Goal: Communication & Community: Answer question/provide support

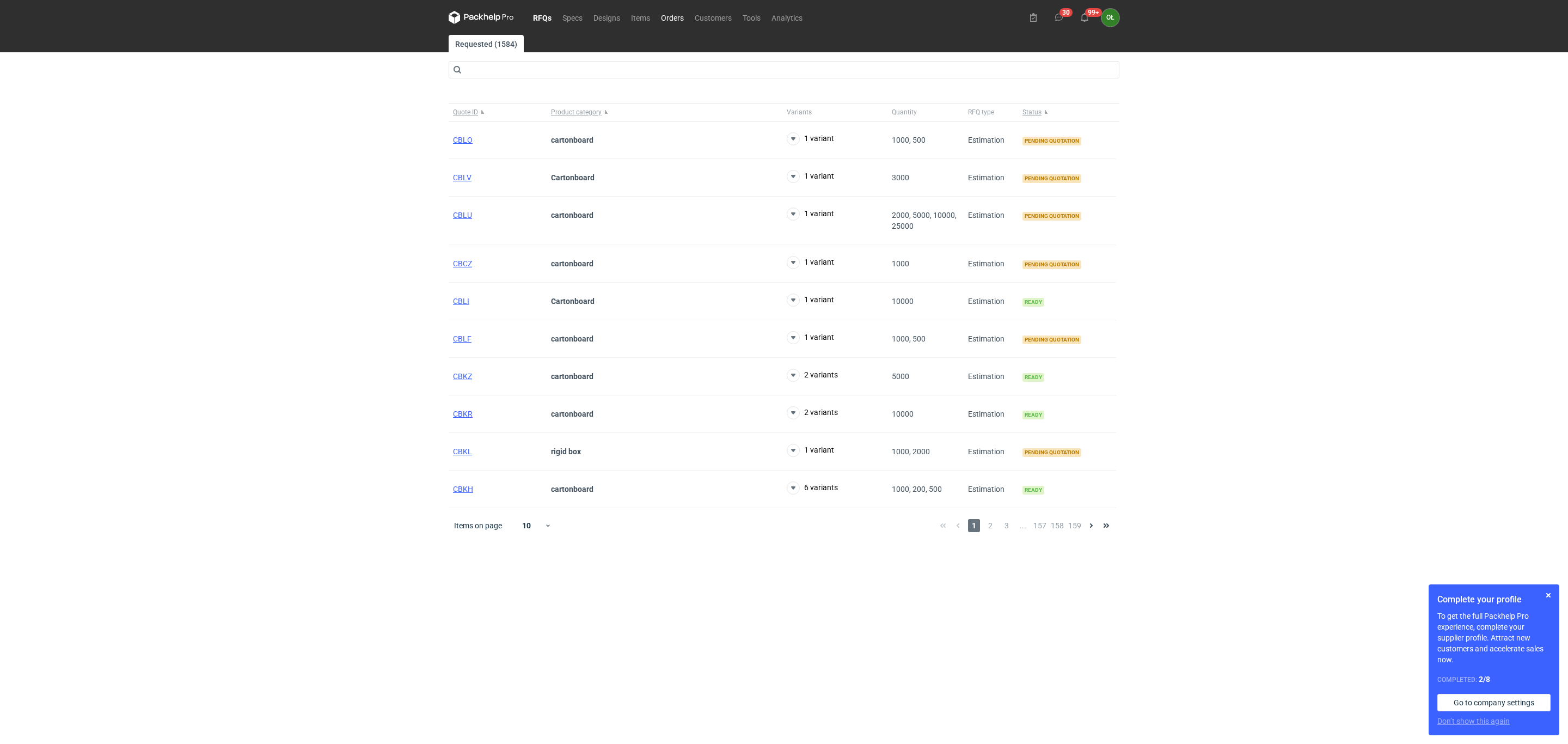
click at [682, 18] on link "Orders" at bounding box center [672, 17] width 34 height 13
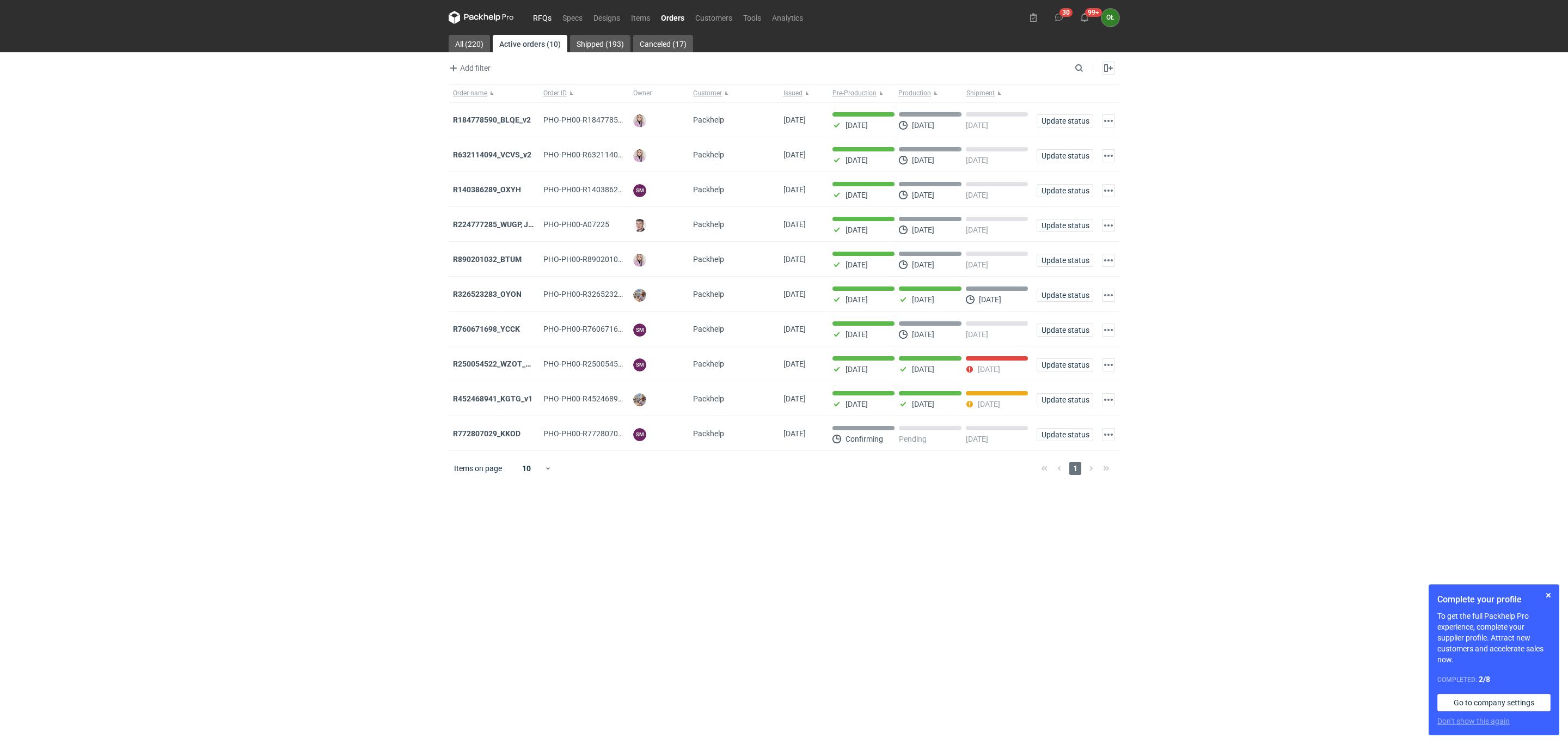
click at [541, 12] on link "RFQs" at bounding box center [543, 17] width 30 height 13
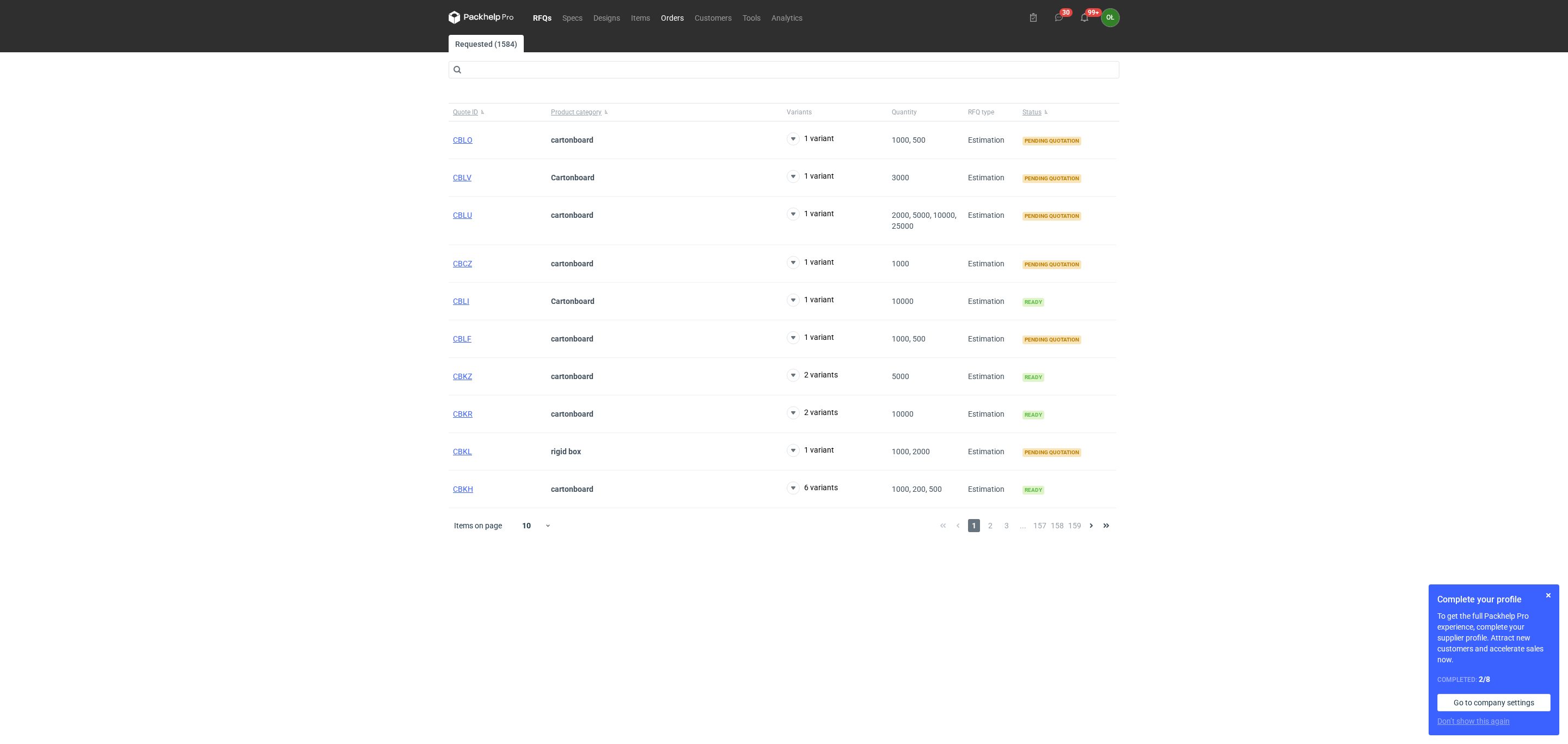
click at [676, 12] on link "Orders" at bounding box center [672, 17] width 34 height 13
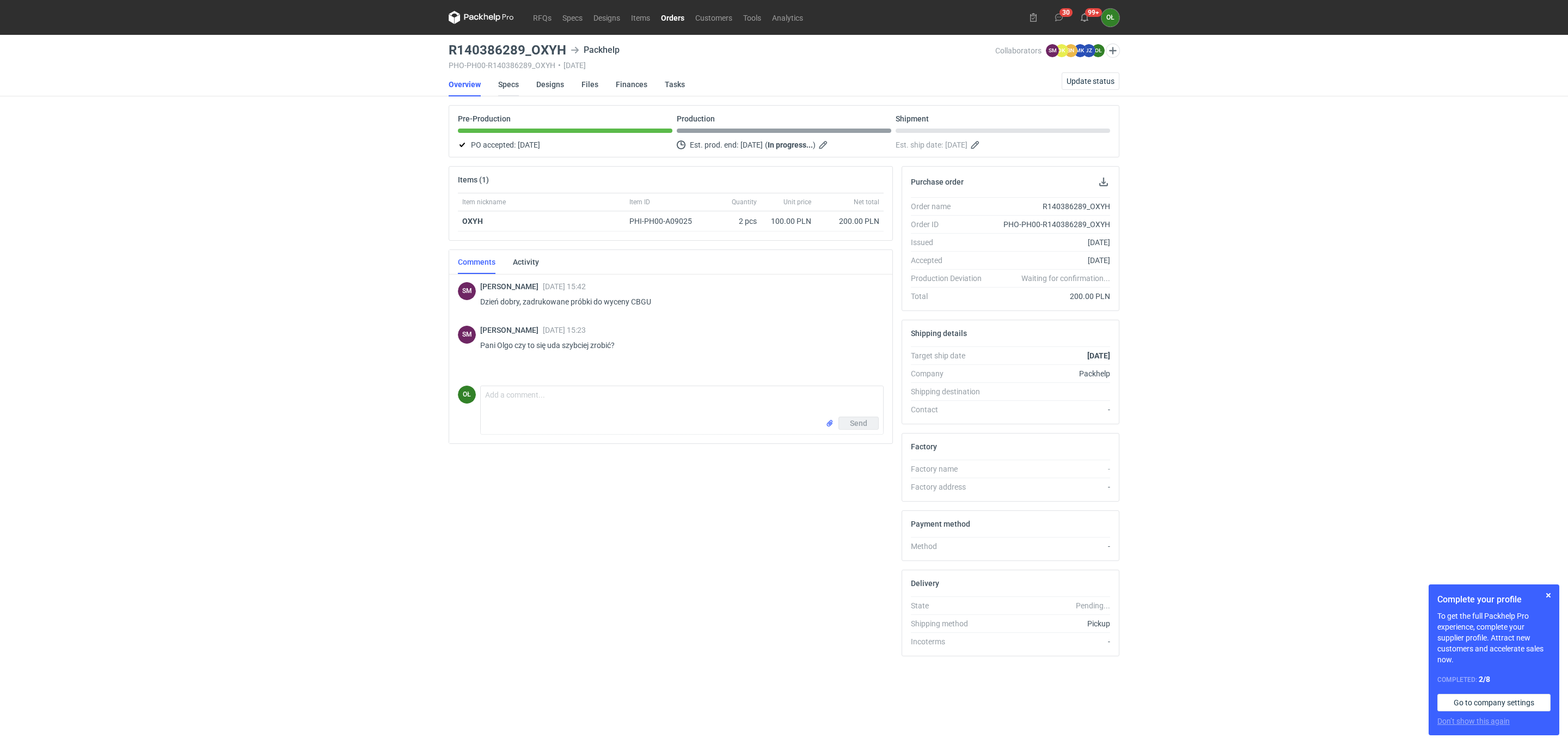
click at [518, 83] on link "Specs" at bounding box center [508, 84] width 21 height 24
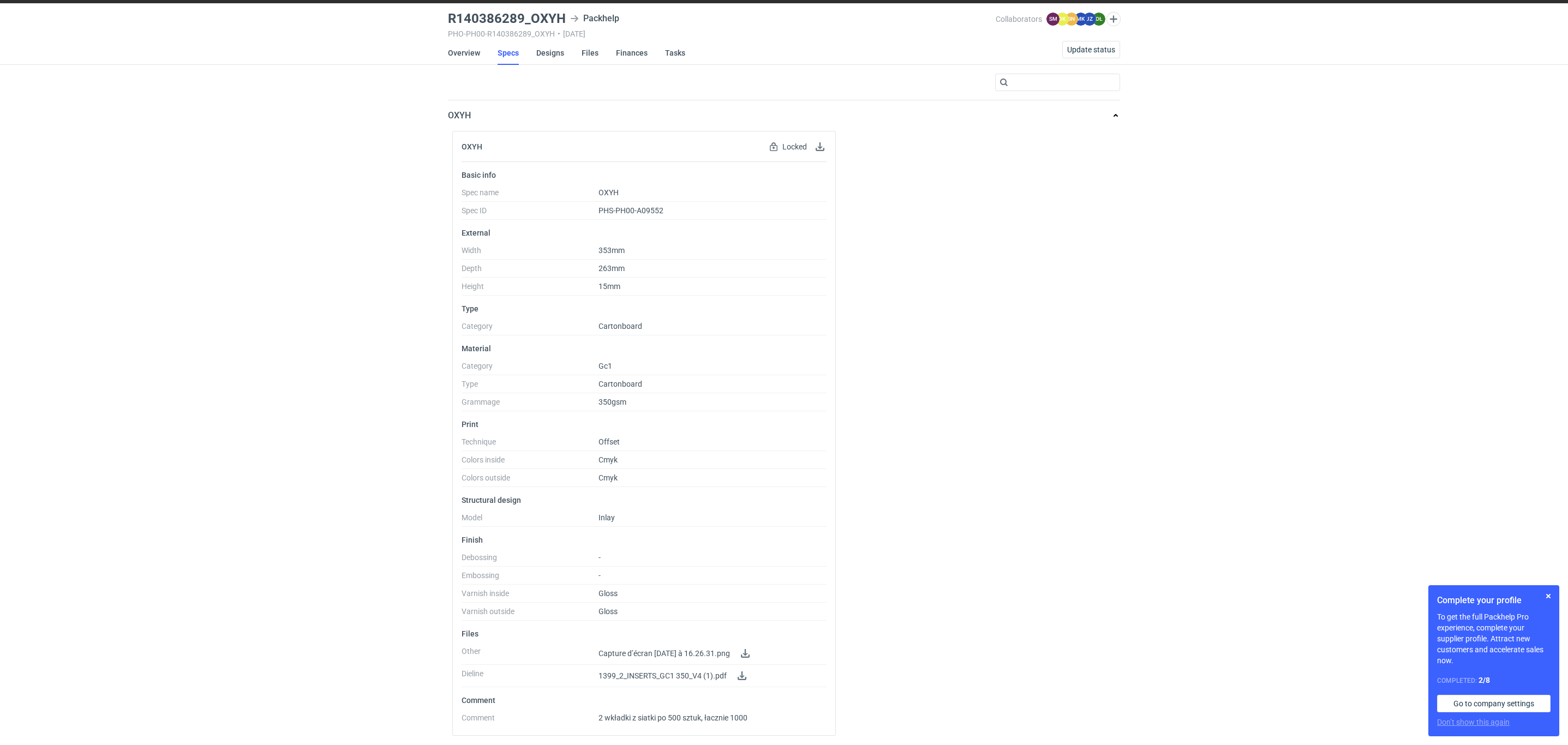
scroll to position [37, 0]
click at [560, 46] on link "Designs" at bounding box center [550, 52] width 28 height 24
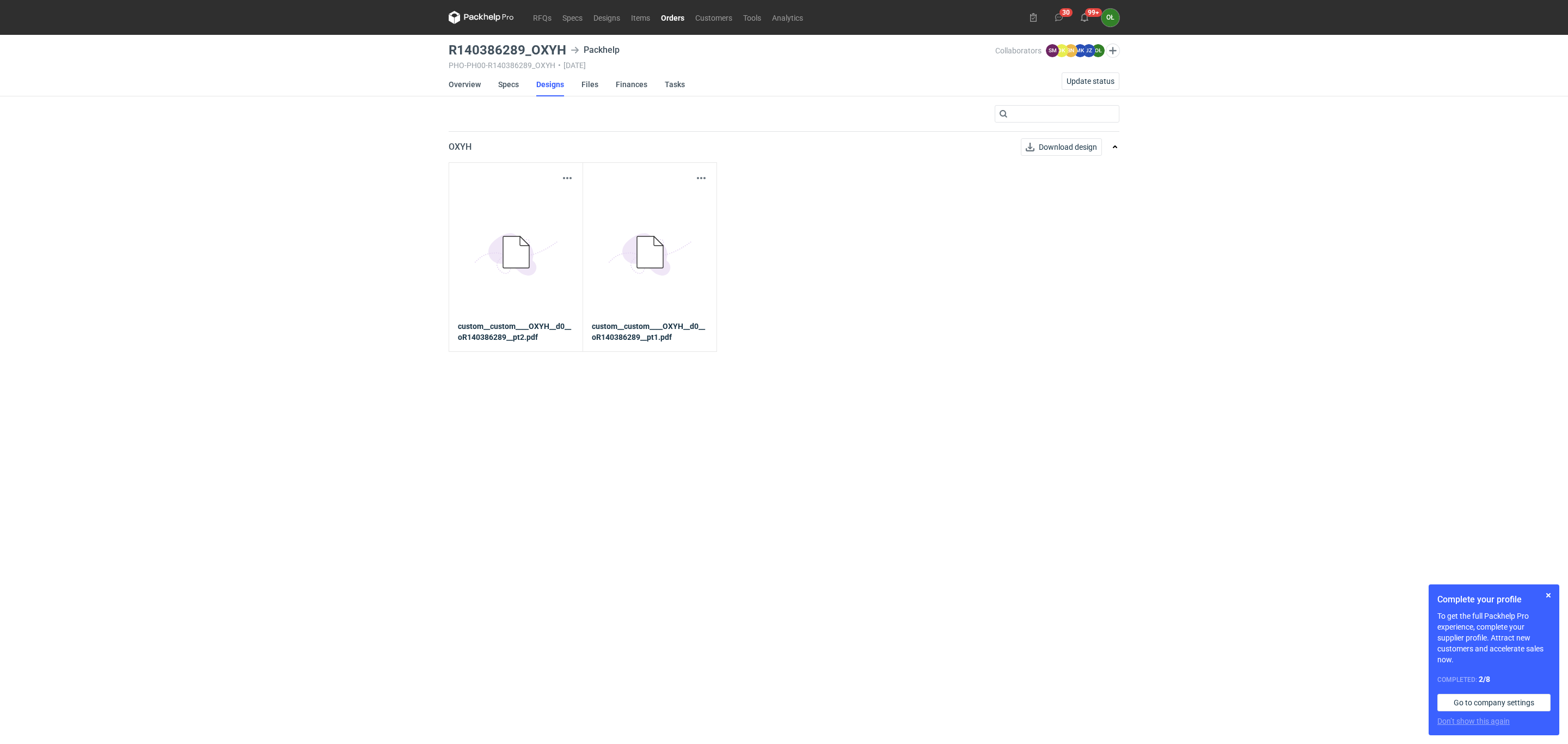
drag, startPoint x: 565, startPoint y: 179, endPoint x: 391, endPoint y: 167, distance: 174.4
click at [376, 167] on div "RFQs Specs Designs Items Orders Customers Tools Analytics 30 99+ OŁ Olga Łopato…" at bounding box center [784, 372] width 1568 height 744
click at [564, 177] on button "button" at bounding box center [567, 178] width 13 height 13
click at [563, 200] on link "Download design part" at bounding box center [518, 202] width 100 height 17
click at [516, 84] on link "Specs" at bounding box center [508, 84] width 21 height 24
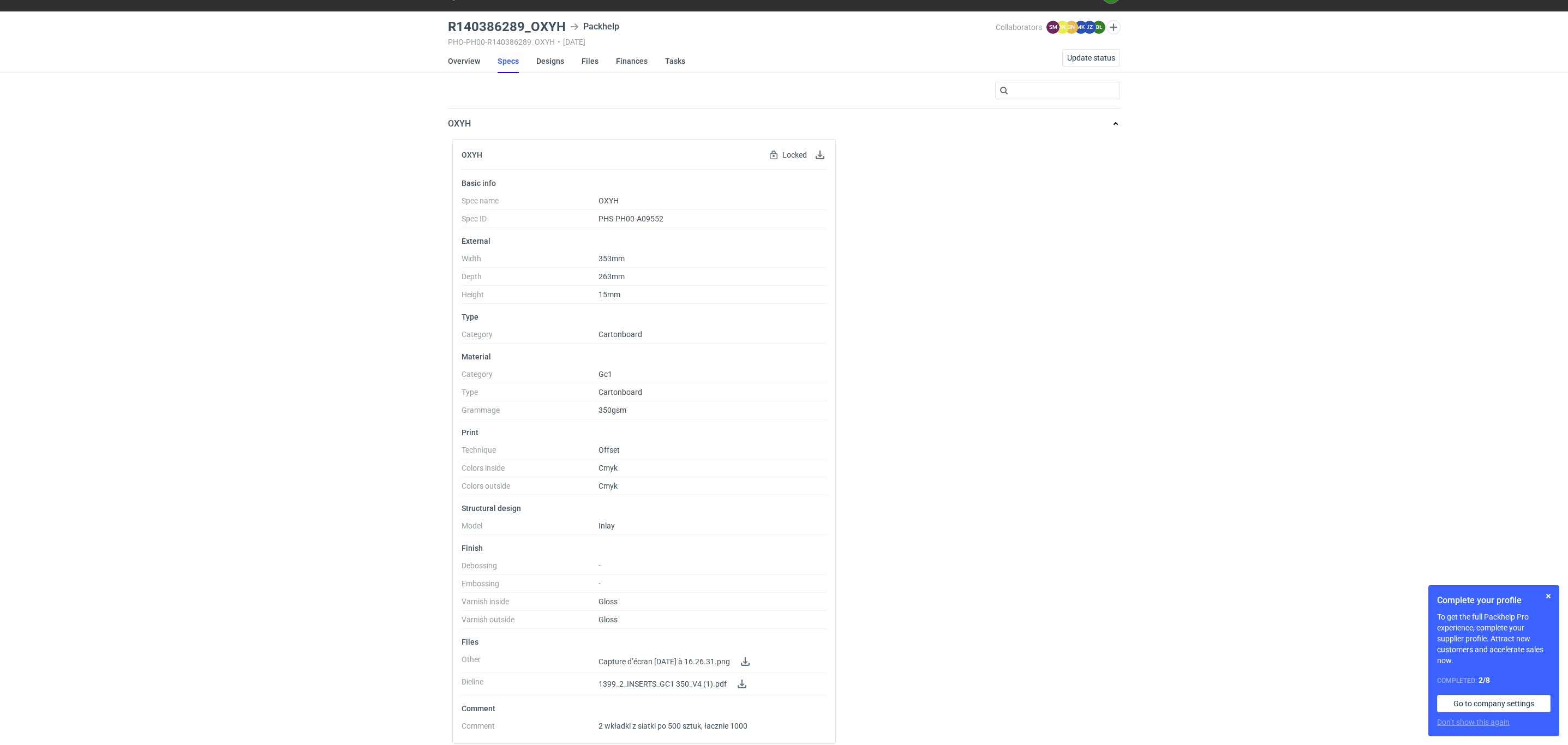
scroll to position [37, 0]
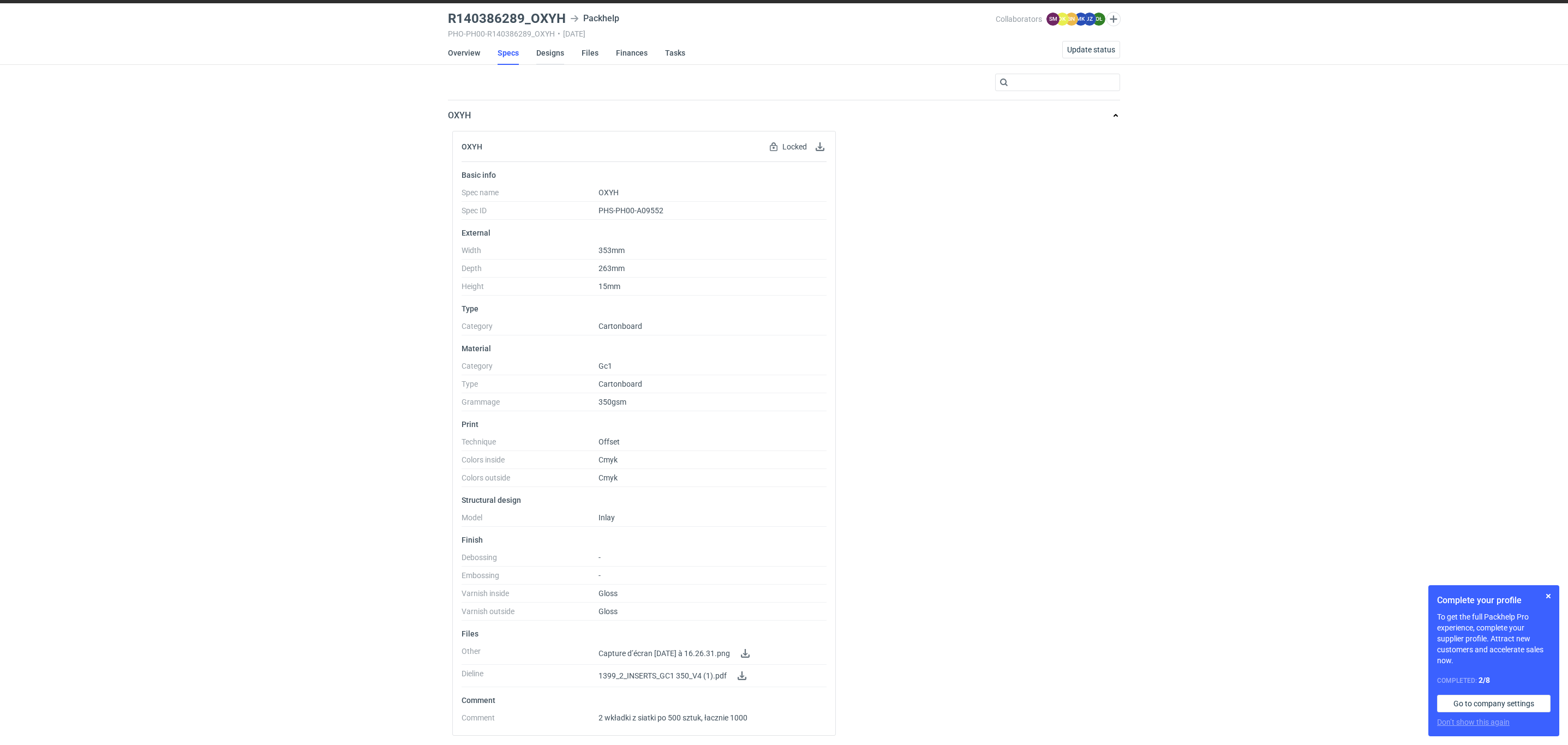
click at [557, 41] on link "Designs" at bounding box center [550, 52] width 28 height 24
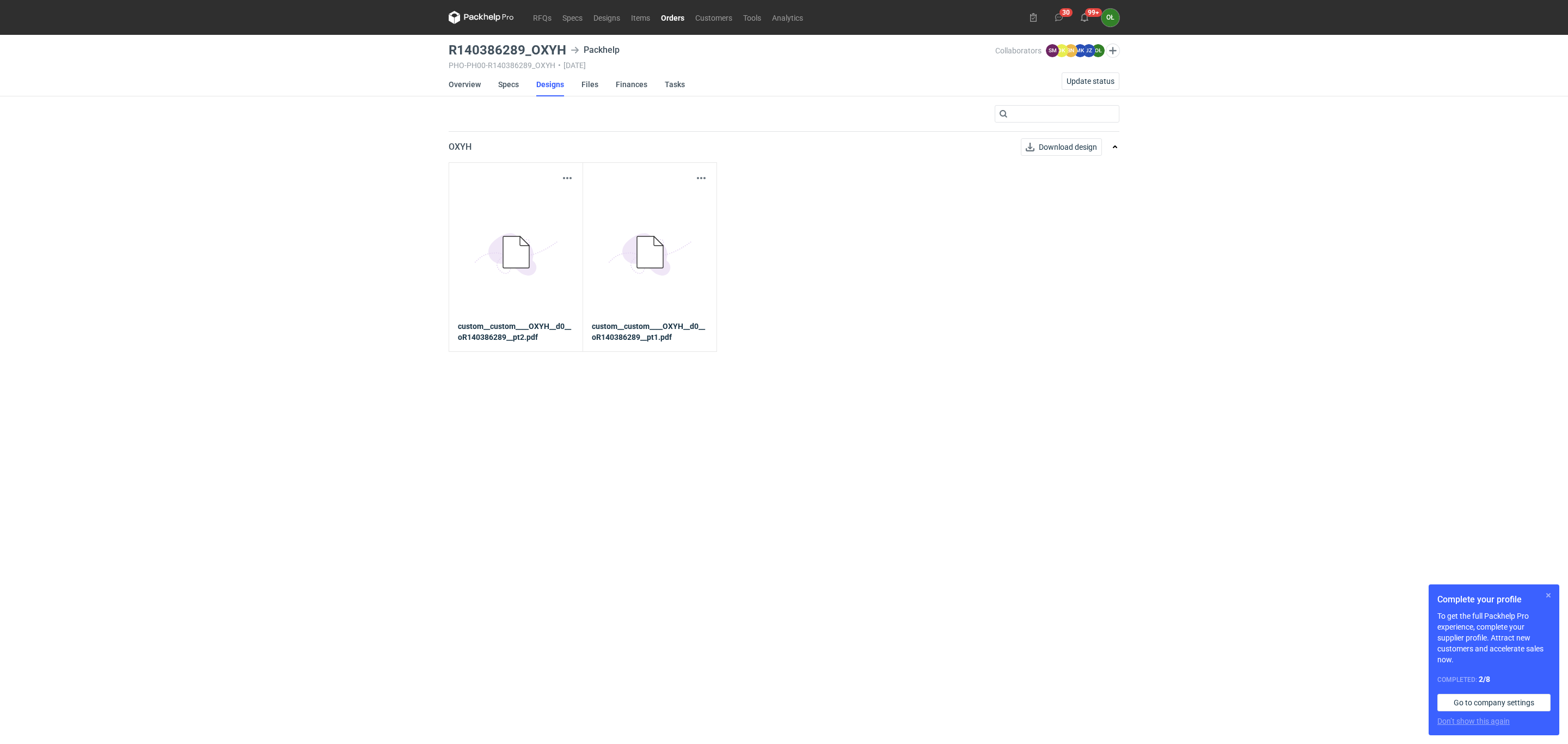
click at [1553, 596] on button "button" at bounding box center [1549, 595] width 13 height 13
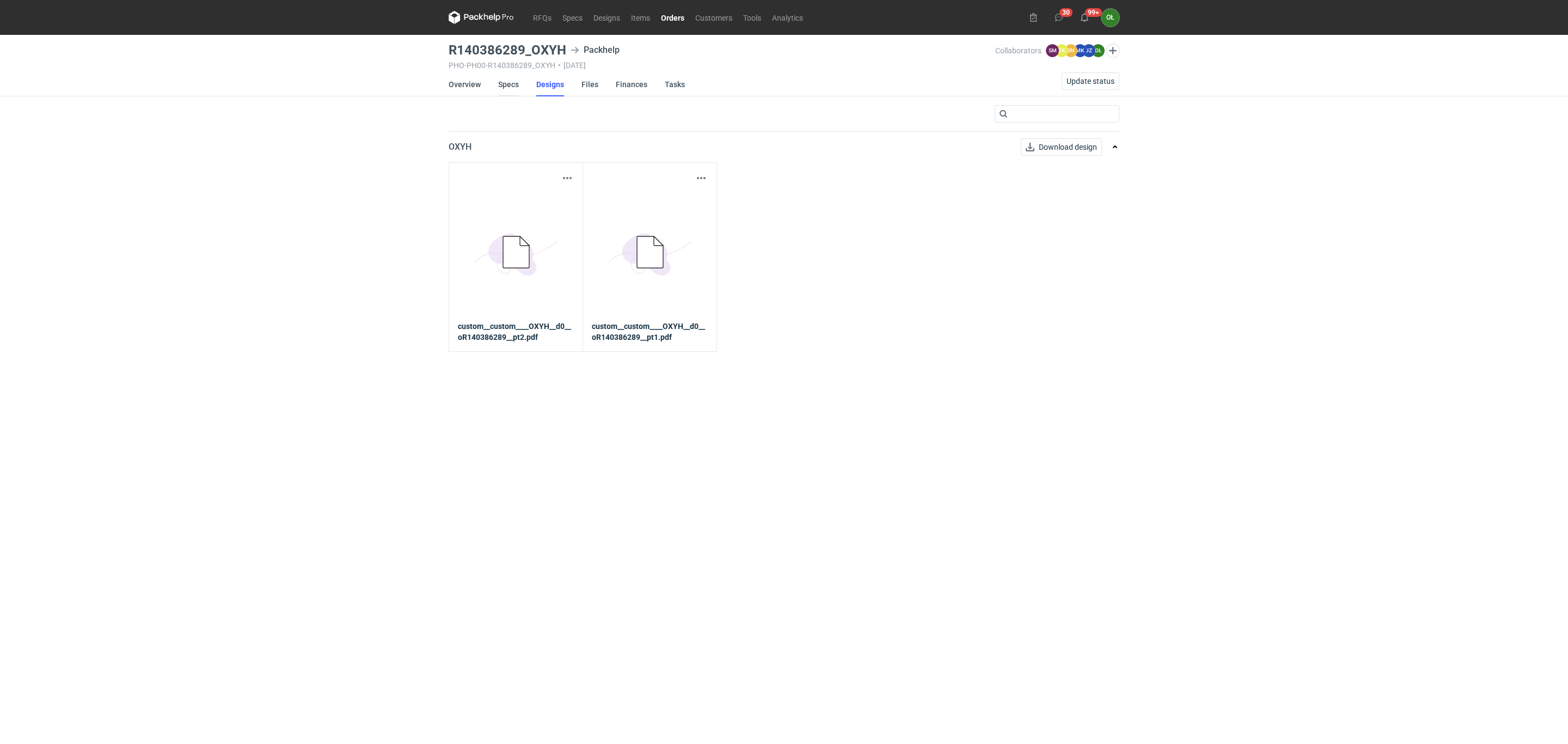
click at [514, 81] on link "Specs" at bounding box center [508, 84] width 21 height 24
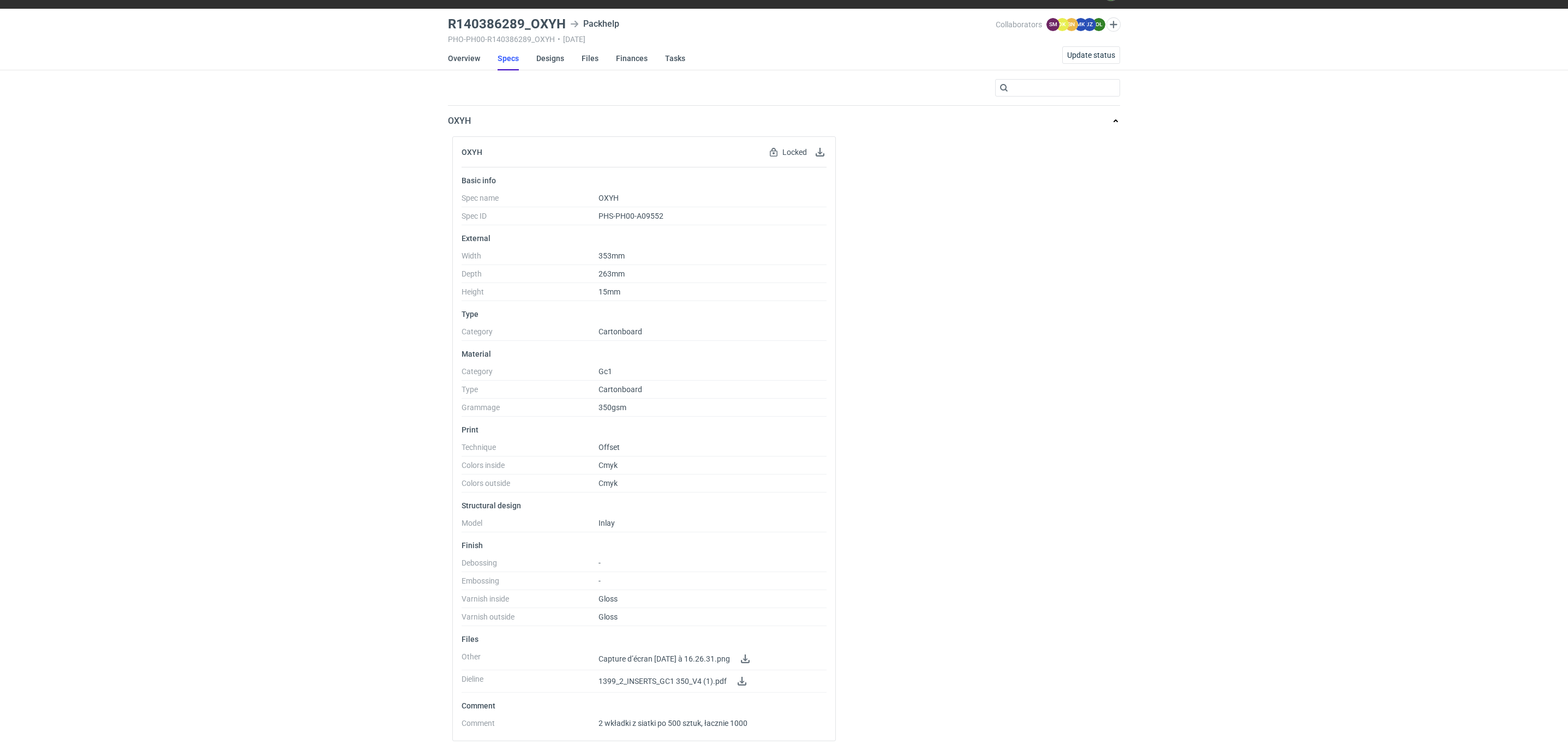
scroll to position [37, 0]
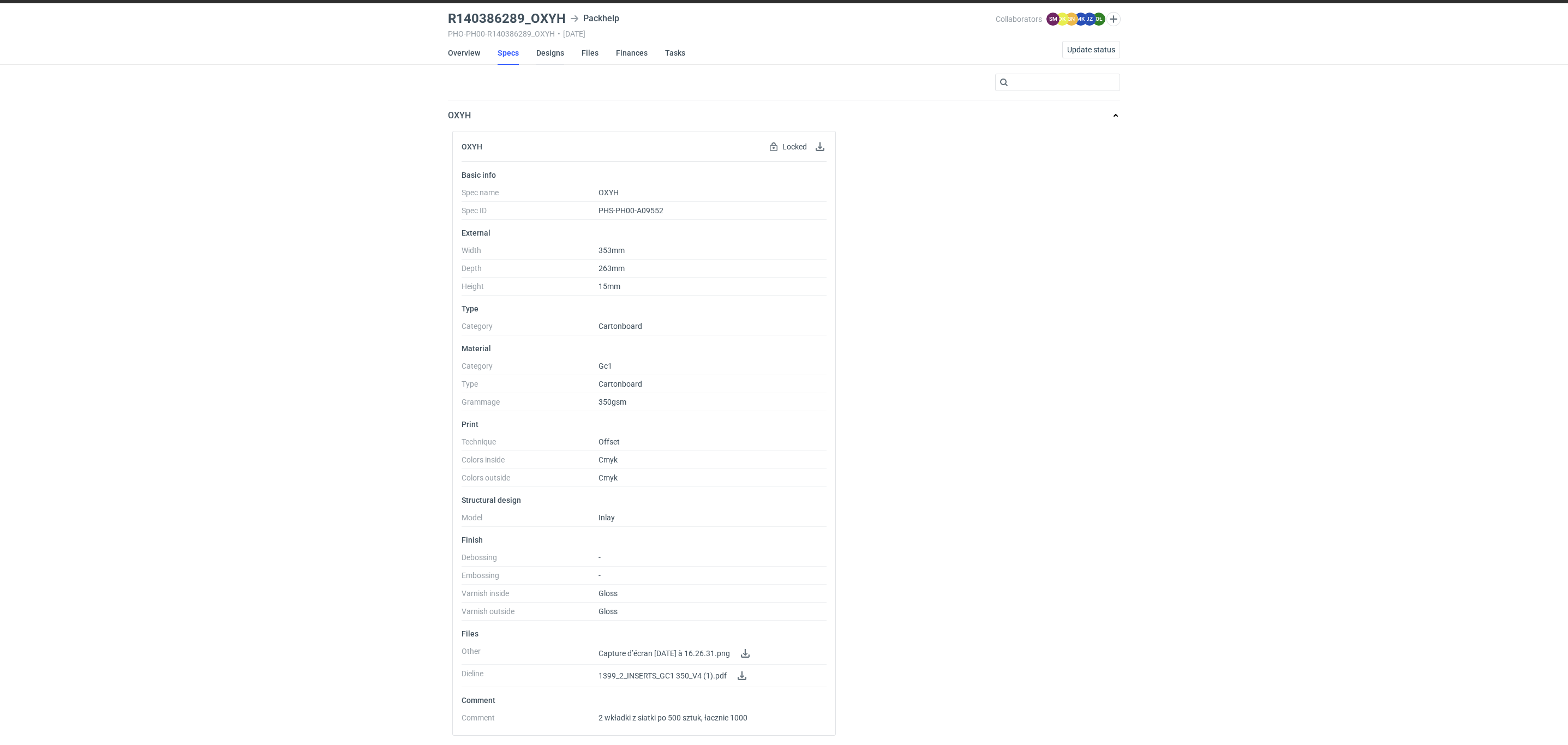
click at [558, 51] on link "Designs" at bounding box center [550, 52] width 28 height 24
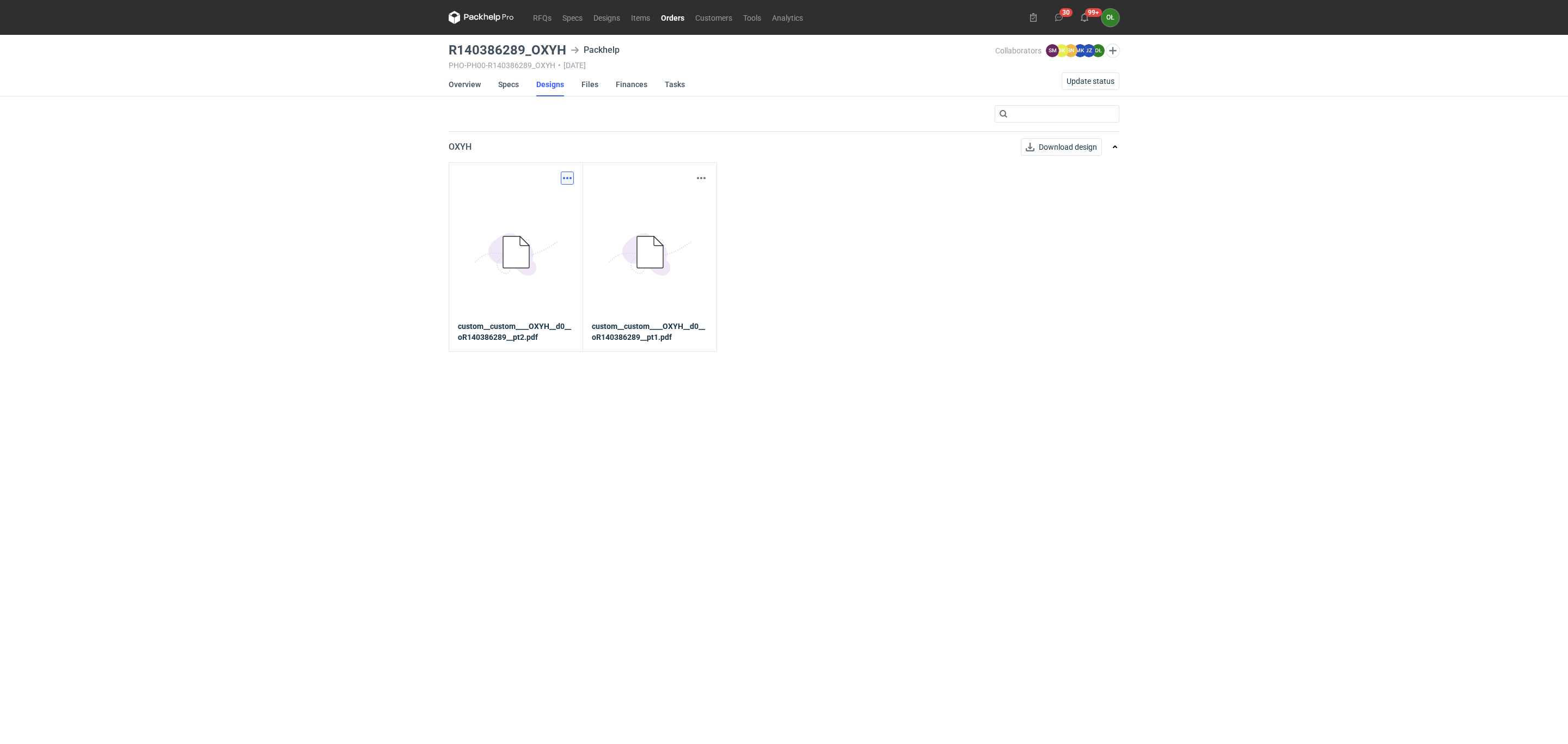
click at [570, 177] on button "button" at bounding box center [567, 178] width 13 height 13
click at [545, 203] on link "Download design part" at bounding box center [518, 202] width 100 height 17
click at [706, 183] on button "button" at bounding box center [701, 178] width 13 height 13
click at [684, 199] on link "Download design part" at bounding box center [652, 202] width 100 height 17
click at [670, 16] on link "Orders" at bounding box center [672, 17] width 34 height 13
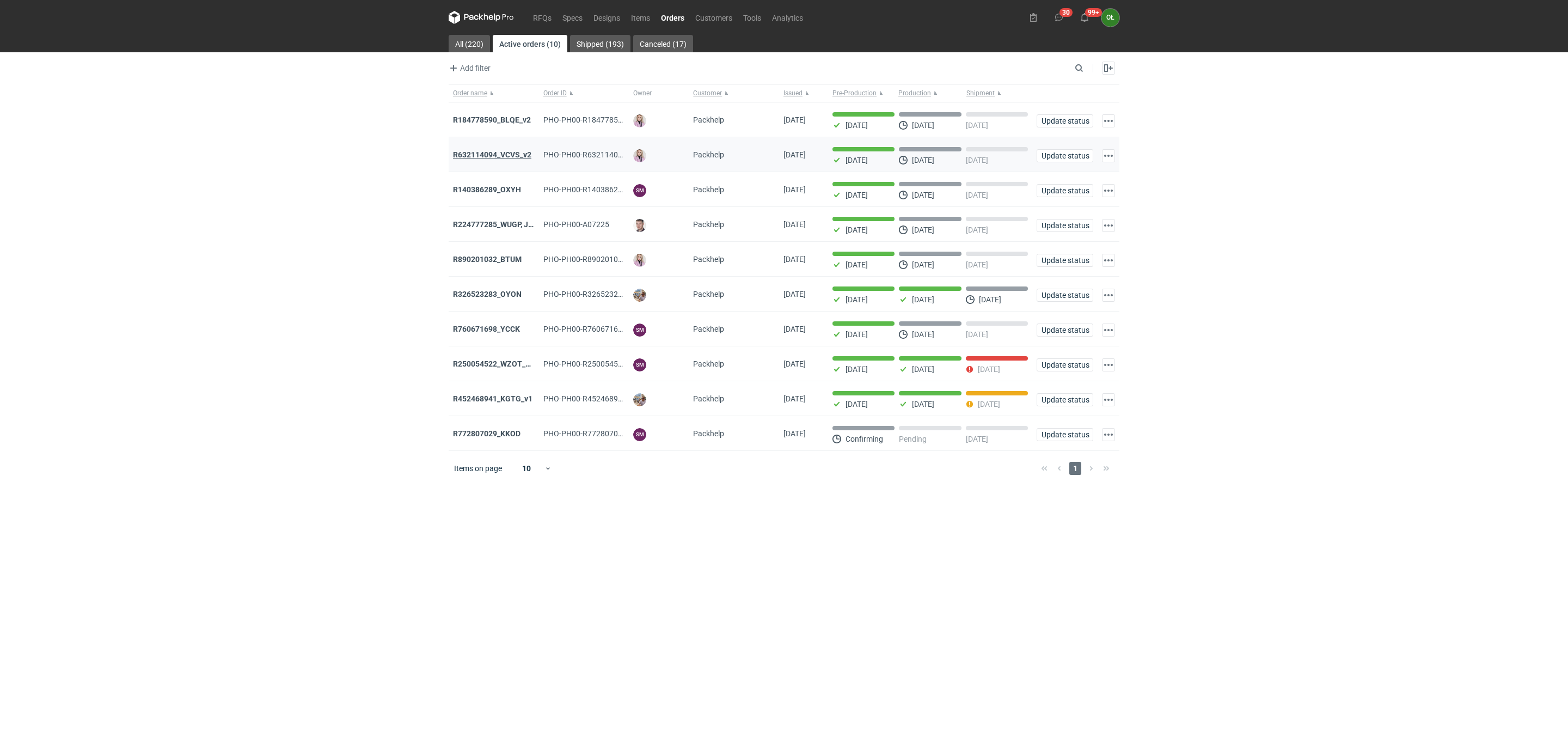
click at [496, 153] on strong "R632114094_VCVS_v2" at bounding box center [492, 155] width 79 height 9
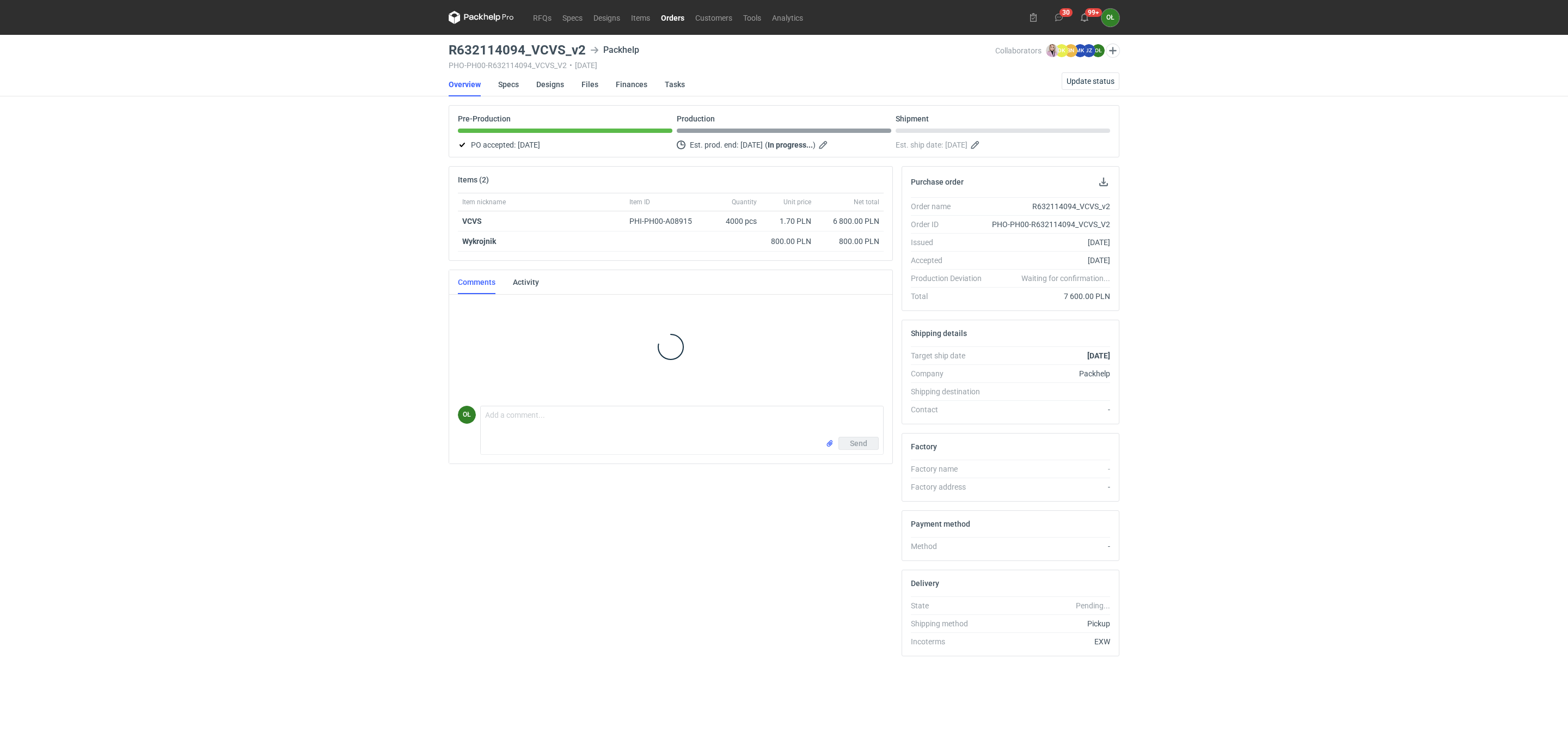
scroll to position [14, 0]
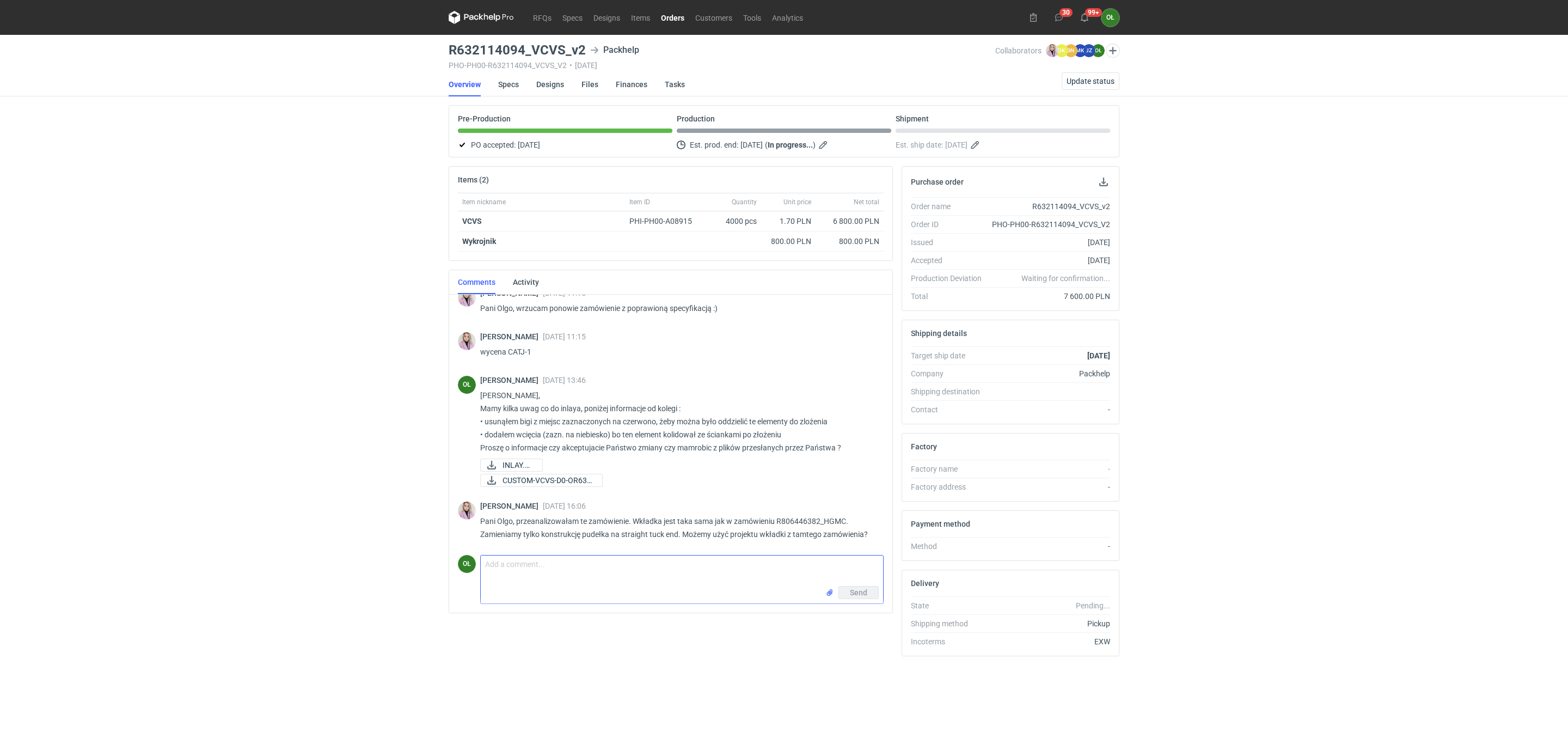
click at [683, 584] on textarea "Comment message" at bounding box center [682, 571] width 402 height 30
click at [853, 585] on textarea "Pani Klaudio, mogę prosić zatem o przesłanie poprawnych plików ?" at bounding box center [682, 571] width 402 height 30
type textarea "Pani Klaudio, mogę prosić zatem o przesłanie poprawnych plików ?"
click at [857, 596] on span "Send" at bounding box center [858, 592] width 17 height 8
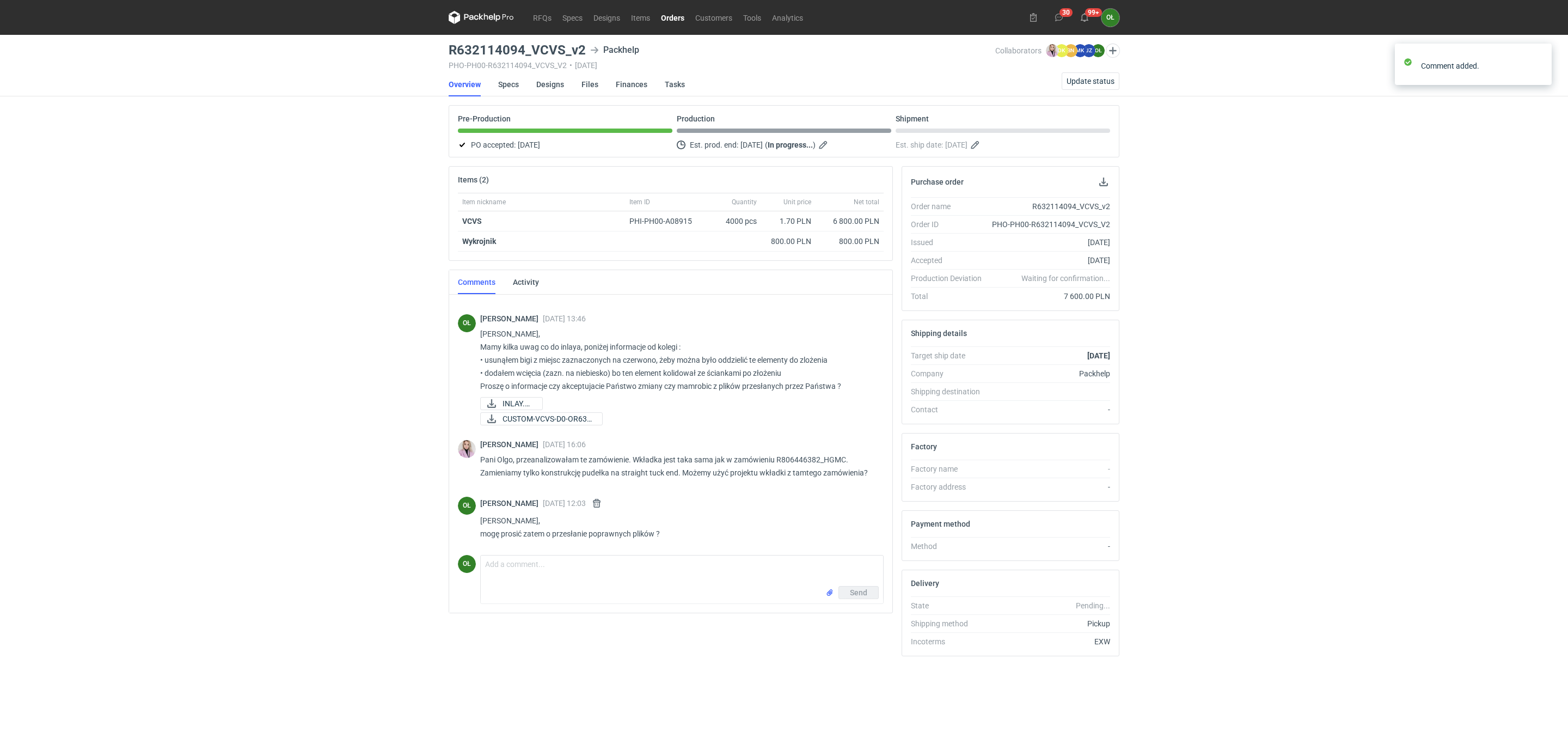
click at [664, 15] on link "Orders" at bounding box center [672, 17] width 34 height 13
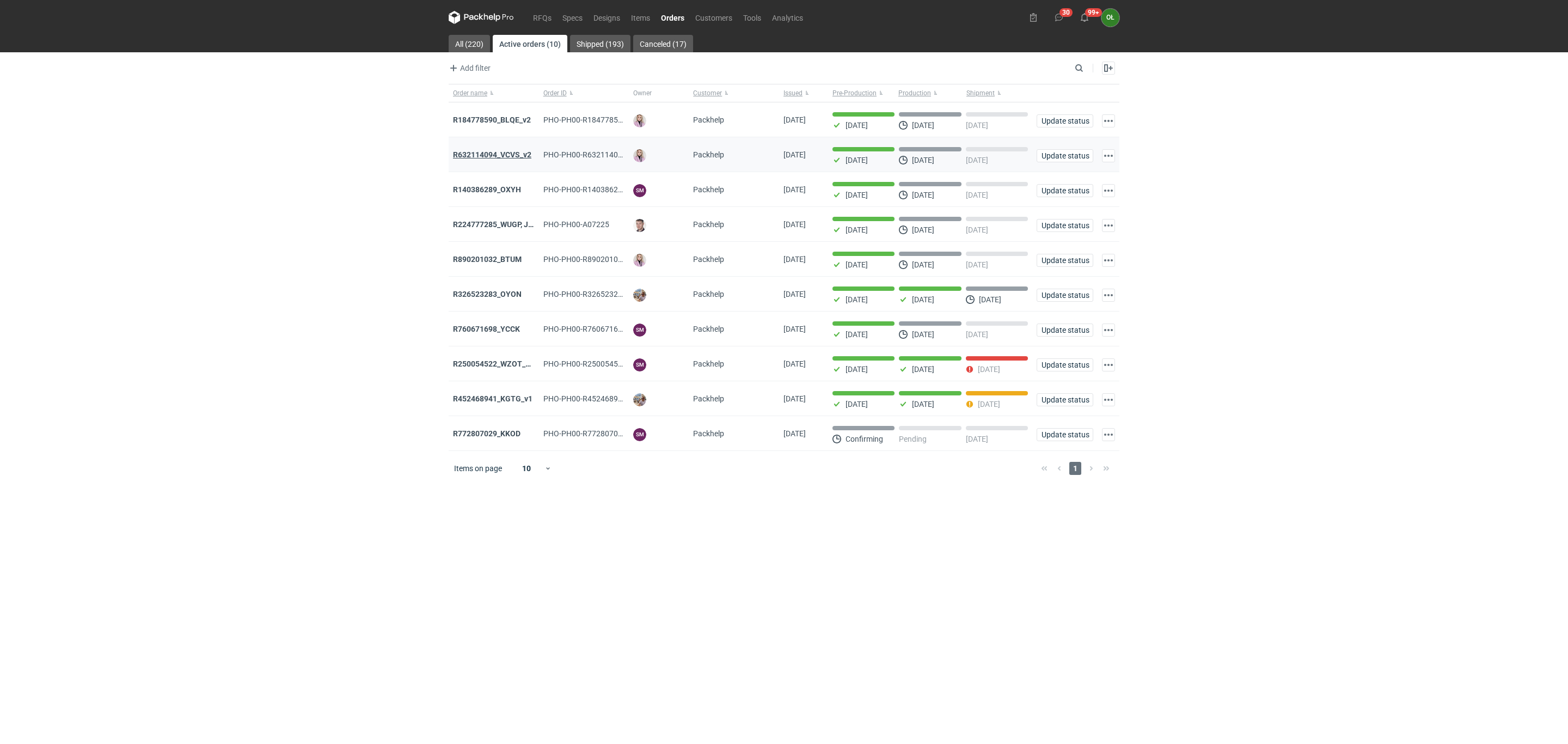
click at [516, 153] on strong "R632114094_VCVS_v2" at bounding box center [492, 155] width 79 height 9
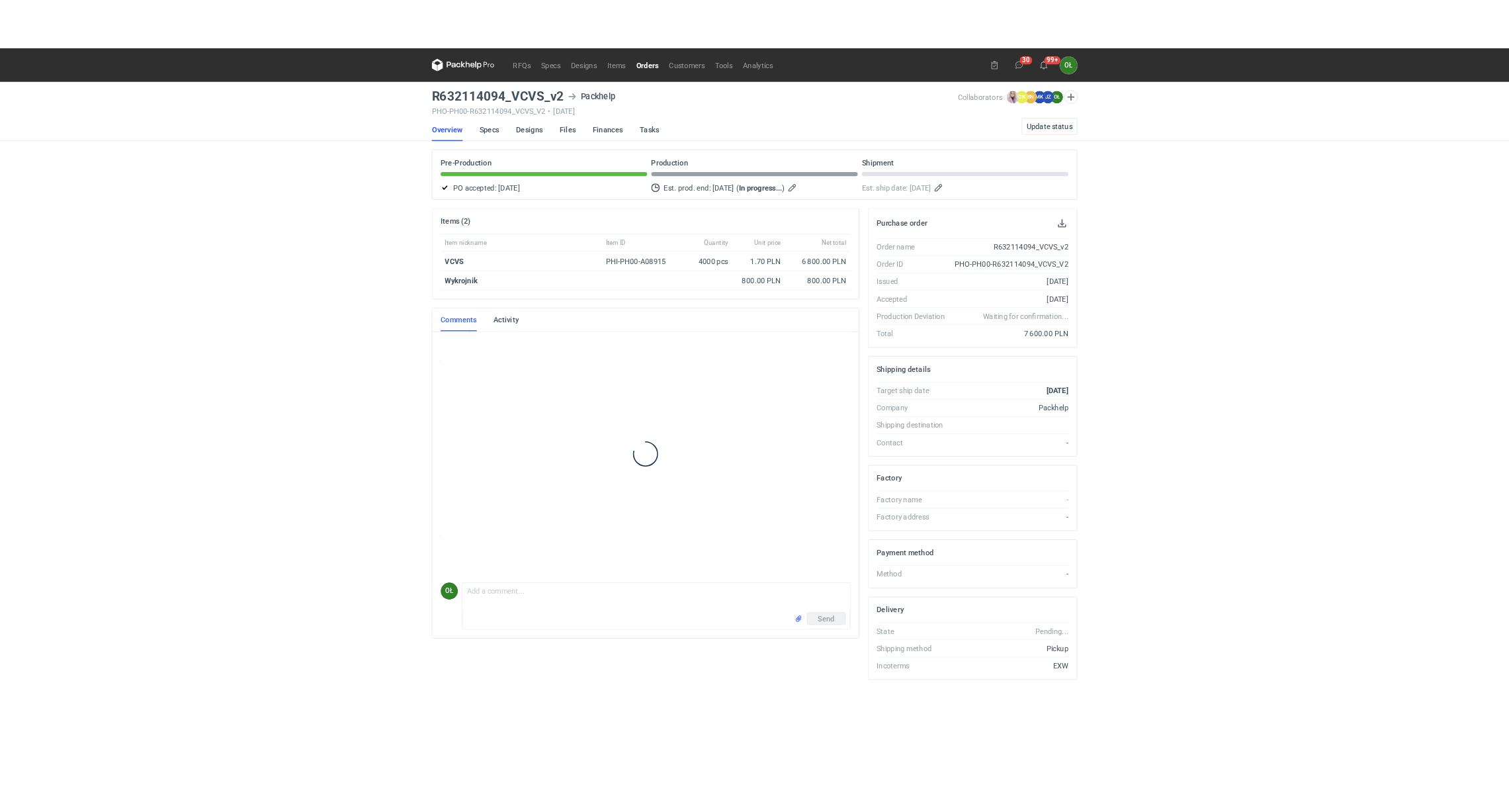
scroll to position [92, 0]
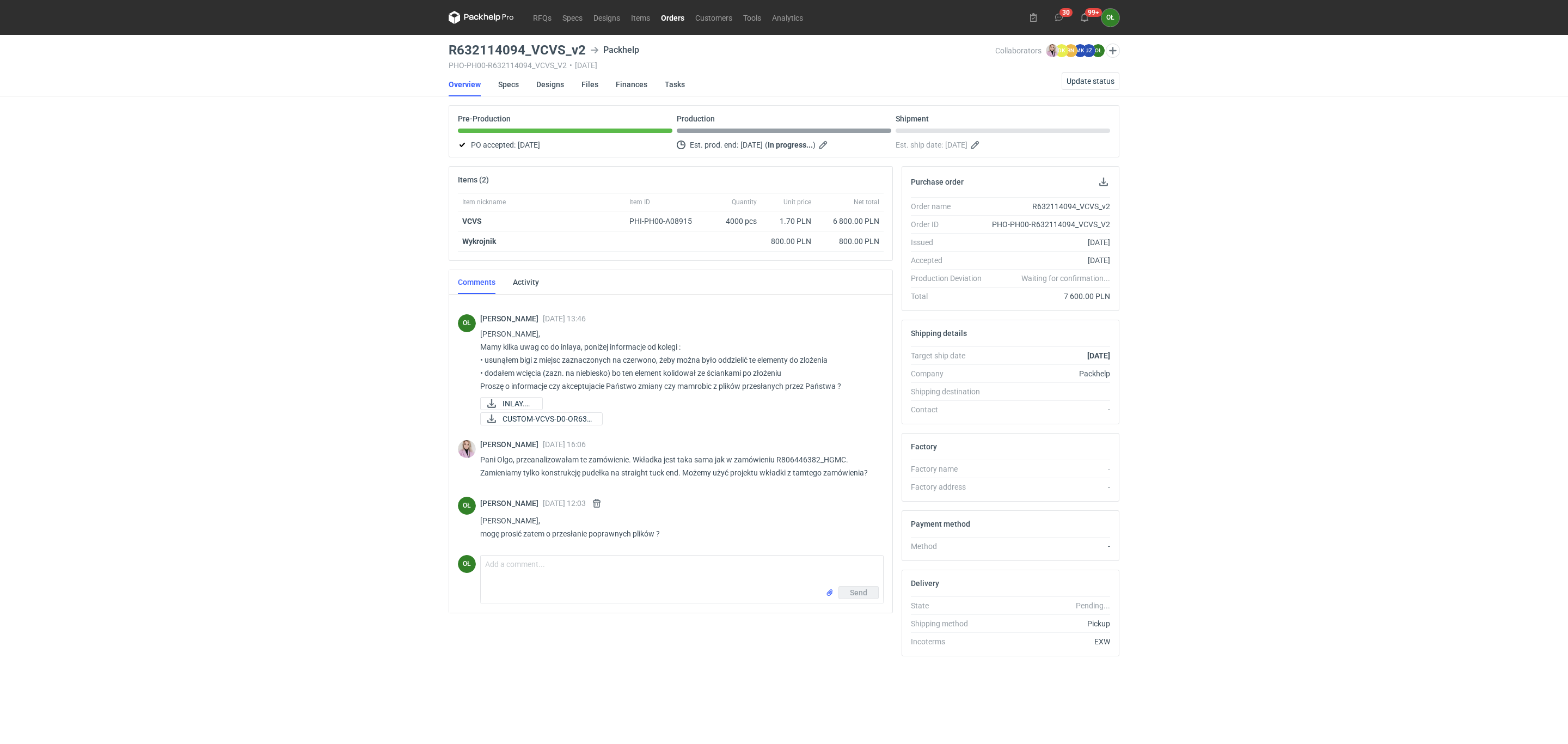
click at [665, 18] on link "Orders" at bounding box center [672, 17] width 34 height 13
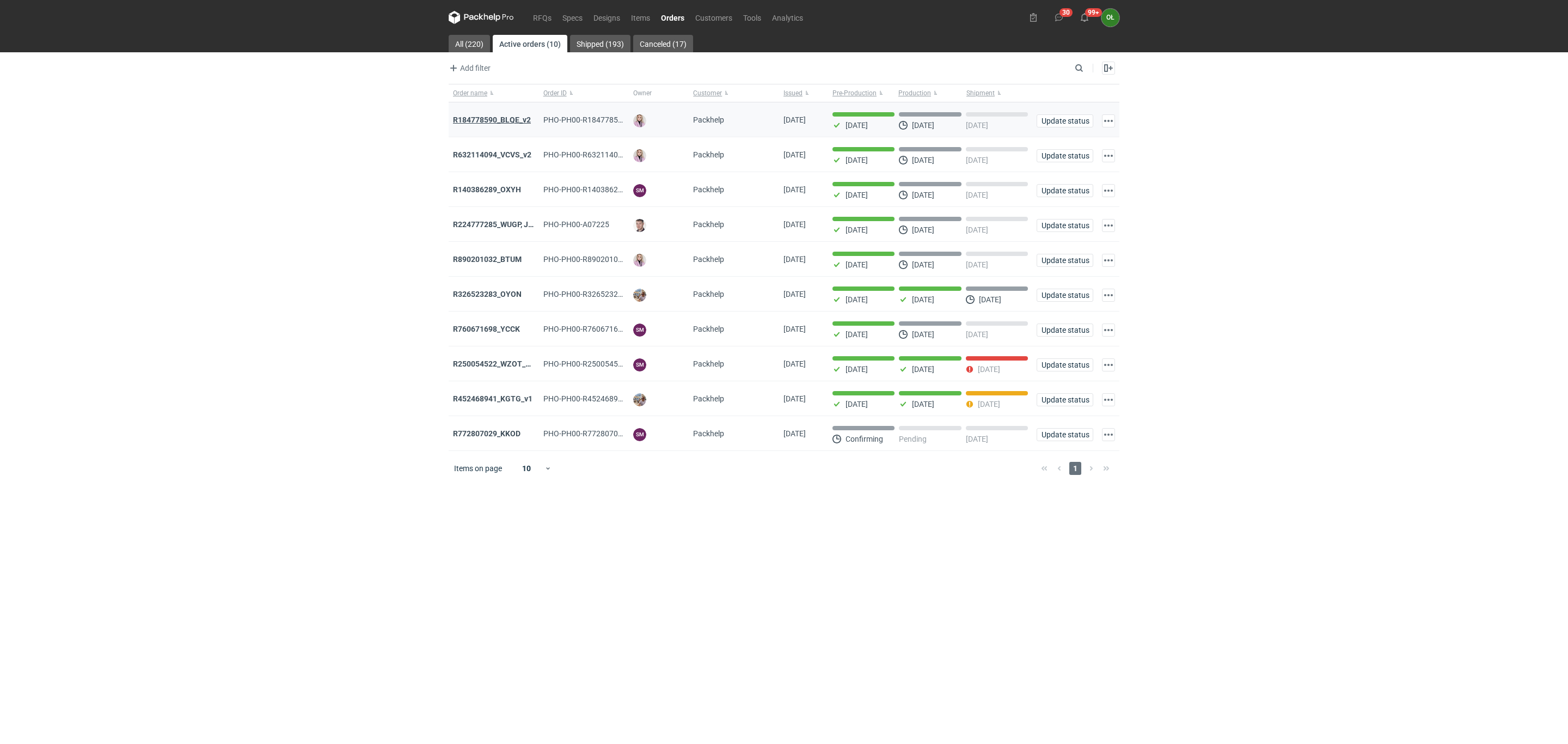
click at [494, 119] on strong "R184778590_BLQE_v2" at bounding box center [492, 120] width 78 height 9
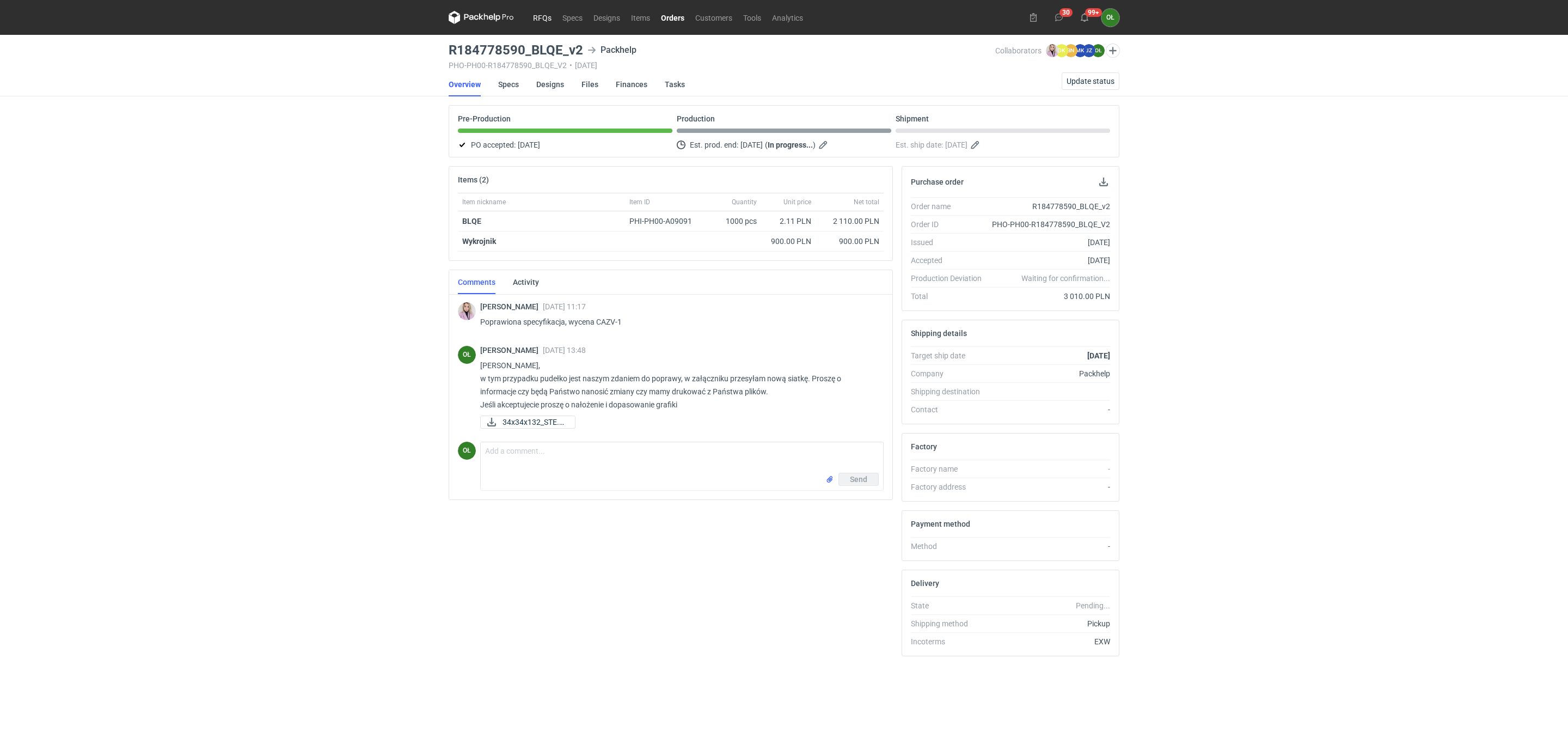
click at [543, 20] on link "RFQs" at bounding box center [543, 17] width 30 height 13
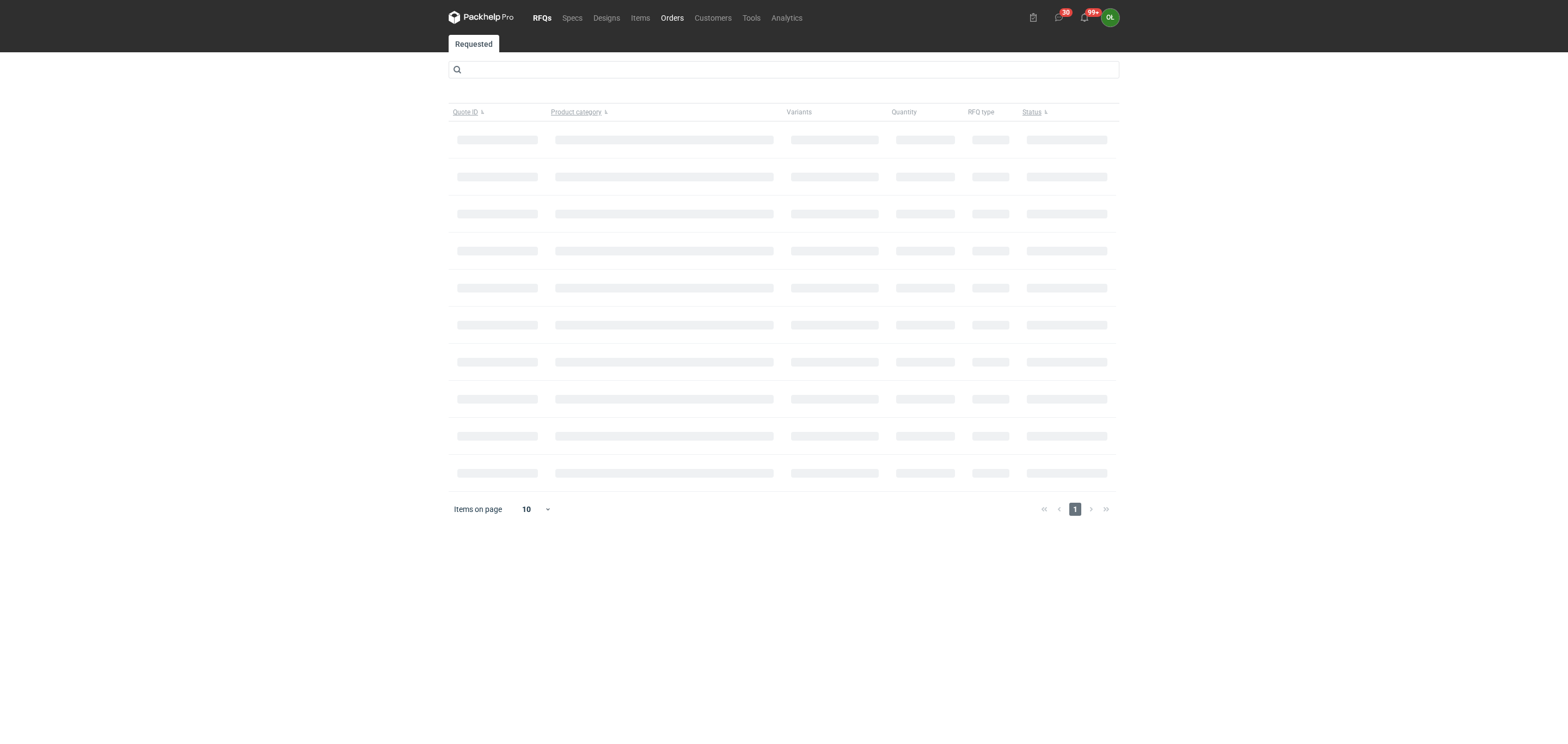
click at [673, 17] on link "Orders" at bounding box center [672, 17] width 34 height 13
